Goal: Task Accomplishment & Management: Manage account settings

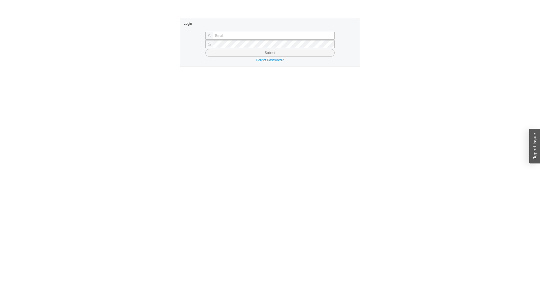
type input "[EMAIL_ADDRESS][DOMAIN_NAME]"
click at [240, 53] on button "Submit" at bounding box center [269, 53] width 129 height 8
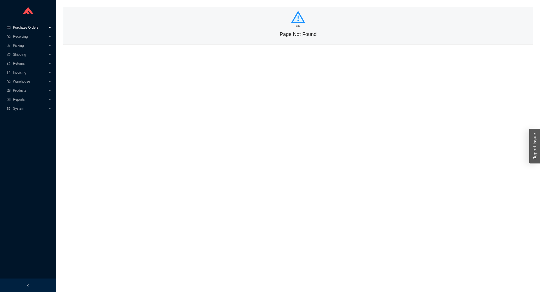
click at [34, 27] on span "Purchase Orders" at bounding box center [30, 27] width 34 height 9
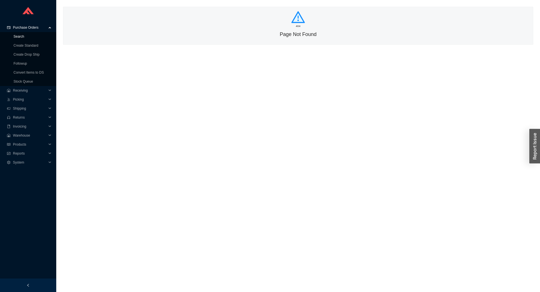
click at [24, 36] on link "Search" at bounding box center [18, 37] width 11 height 4
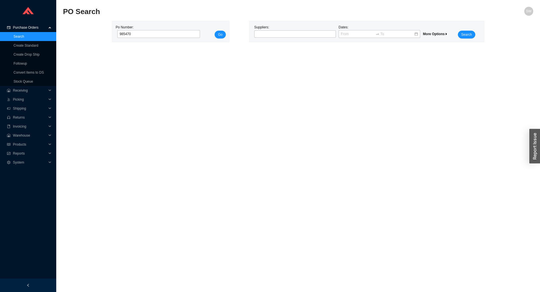
click button "Go" at bounding box center [219, 35] width 11 height 8
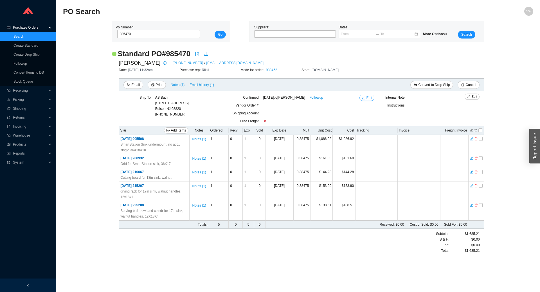
click at [369, 99] on span "Edit" at bounding box center [369, 98] width 6 height 6
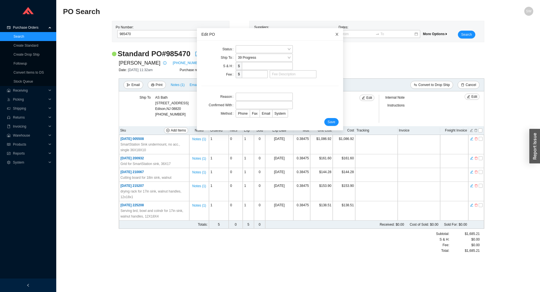
click at [333, 34] on span "Close" at bounding box center [337, 34] width 12 height 12
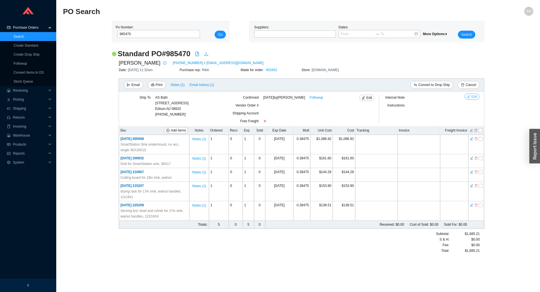
click at [469, 99] on button "Edit" at bounding box center [471, 97] width 15 height 6
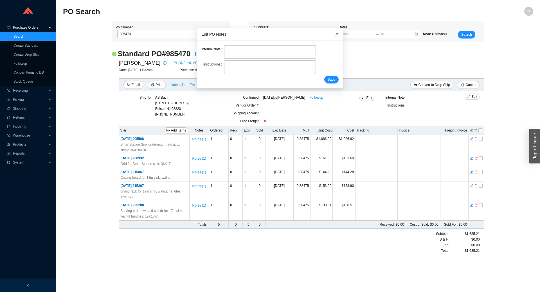
click at [331, 36] on span "Close" at bounding box center [337, 34] width 12 height 12
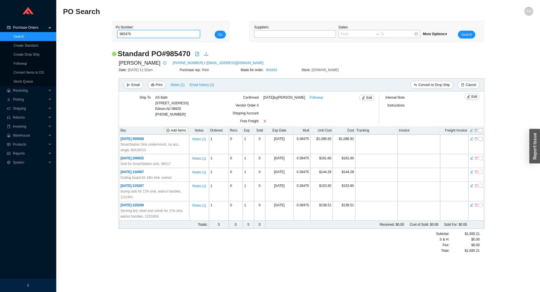
click at [144, 35] on input "985470" at bounding box center [158, 34] width 83 height 8
paste input "74"
type input "985740"
click at [219, 36] on span "Go" at bounding box center [220, 35] width 4 height 6
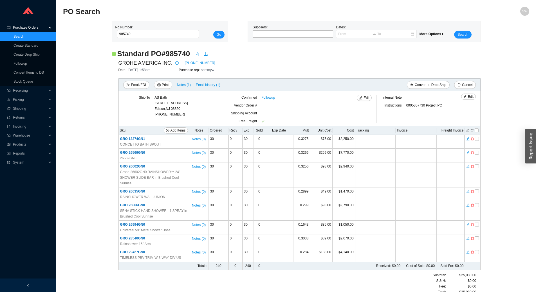
click at [465, 100] on div "Edit" at bounding box center [472, 110] width 15 height 31
click at [466, 97] on icon "edit" at bounding box center [464, 96] width 3 height 3
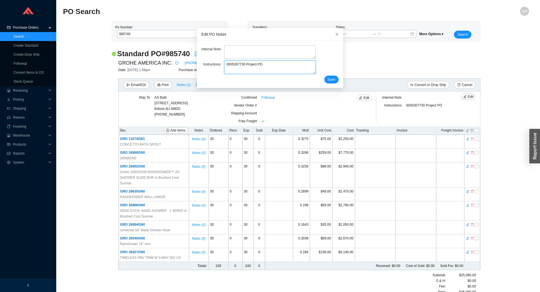
click at [235, 64] on textarea "0005307730 Project PO" at bounding box center [269, 66] width 91 height 13
paste textarea "11251"
type textarea "0005311251 Project PO"
click at [329, 80] on button "Save" at bounding box center [331, 80] width 14 height 8
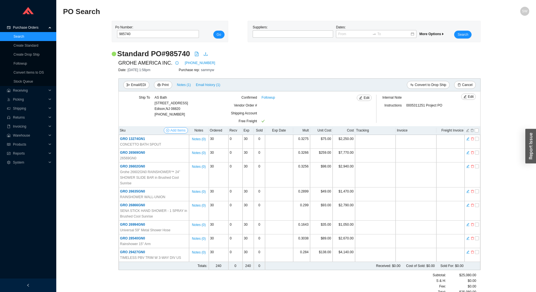
click at [179, 131] on span "Add Items" at bounding box center [177, 131] width 15 height 6
select select "57"
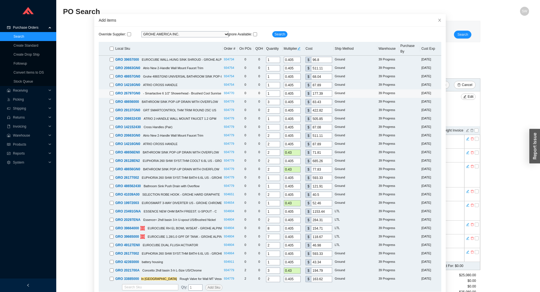
scroll to position [27, 0]
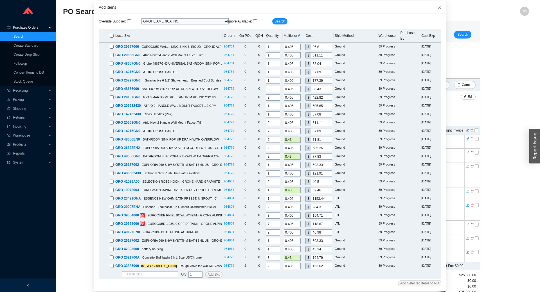
click at [131, 272] on input "search" at bounding box center [150, 275] width 52 height 6
click at [141, 274] on div "GRO 26635000" at bounding box center [148, 278] width 56 height 8
type input "GRO 26635000"
click at [211, 272] on span "Add Sku" at bounding box center [213, 275] width 13 height 6
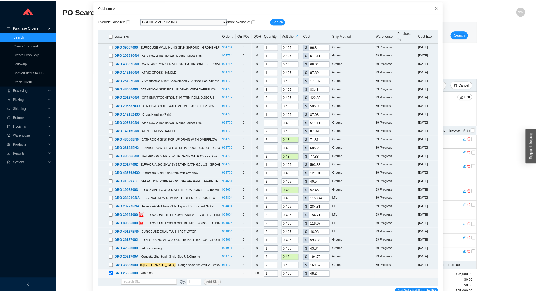
scroll to position [1, 0]
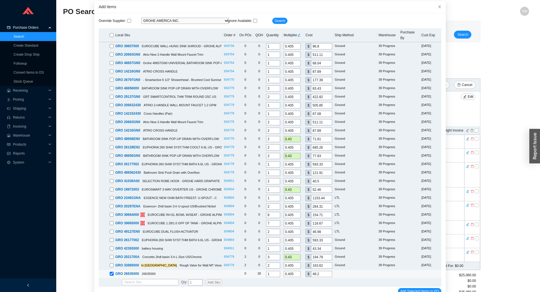
click at [267, 271] on input "1" at bounding box center [273, 274] width 14 height 6
type input "50"
click at [314, 271] on input "48.2" at bounding box center [321, 274] width 21 height 6
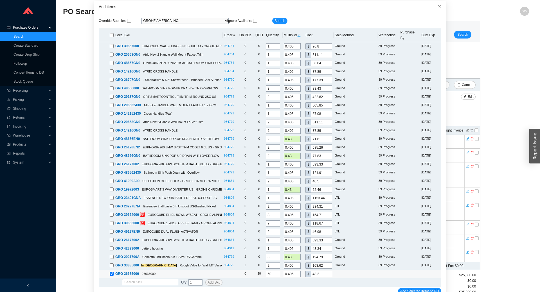
type input "0.0252"
type input "3"
type input "0.2941"
type input "35"
click at [417, 288] on span "Add Selected Items to PO" at bounding box center [419, 291] width 39 height 6
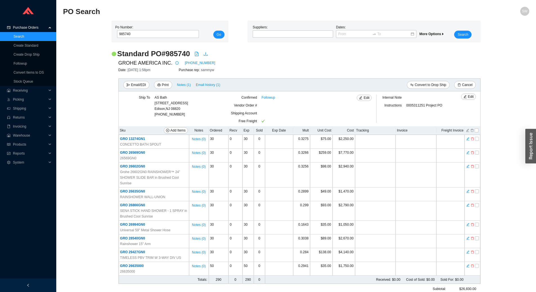
click at [173, 51] on h2 "Standard PO # 985740" at bounding box center [153, 54] width 73 height 10
copy h2 "985740"
